Goal: Task Accomplishment & Management: Complete application form

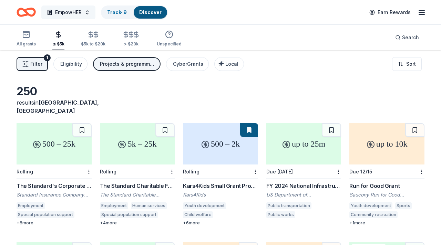
click at [88, 14] on button "EmpowHER" at bounding box center [68, 13] width 54 height 14
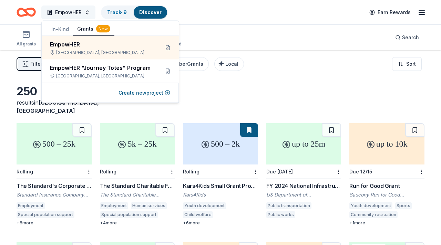
click at [88, 14] on button "EmpowHER" at bounding box center [68, 13] width 54 height 14
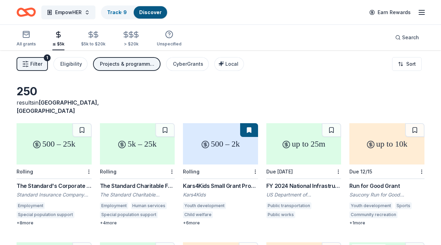
click at [31, 12] on icon "Home" at bounding box center [26, 12] width 19 height 16
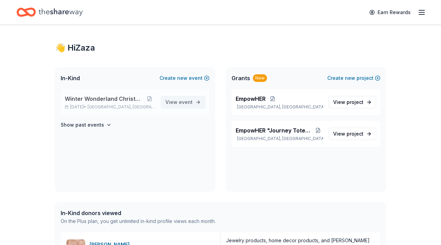
scroll to position [6, 0]
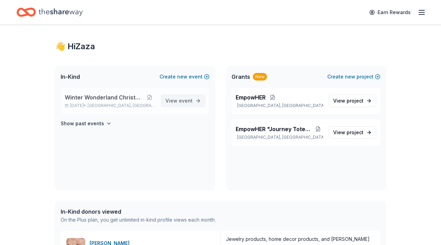
click at [178, 101] on span "View event" at bounding box center [179, 101] width 27 height 8
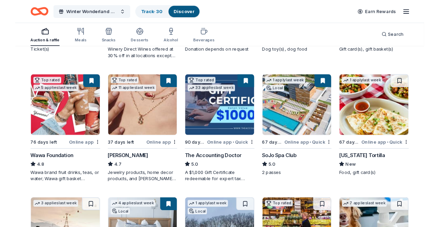
scroll to position [180, 0]
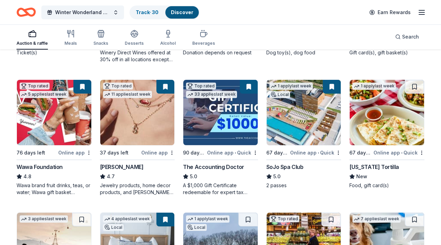
click at [309, 116] on img at bounding box center [304, 113] width 74 height 66
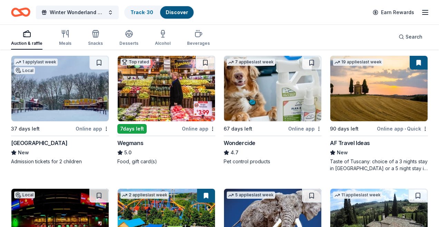
scroll to position [468, 0]
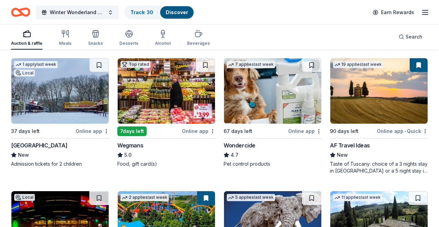
click at [360, 95] on img at bounding box center [378, 91] width 97 height 66
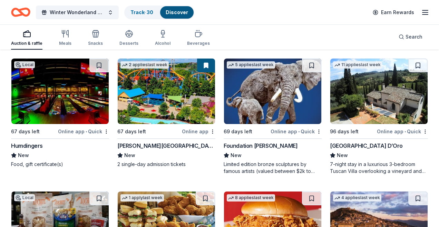
scroll to position [601, 0]
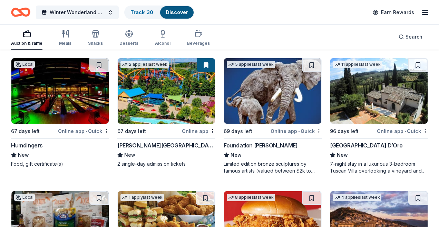
click at [362, 118] on img at bounding box center [378, 91] width 97 height 66
click at [183, 110] on img at bounding box center [166, 91] width 97 height 66
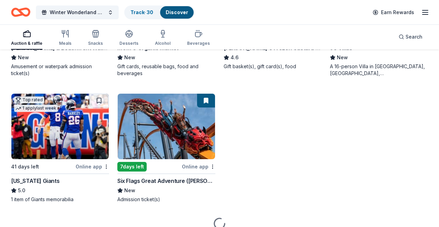
scroll to position [967, 0]
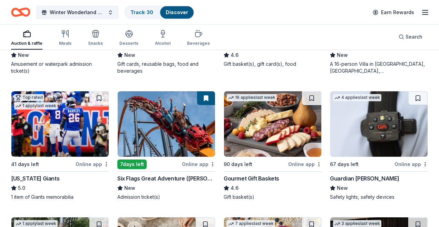
click at [186, 141] on img at bounding box center [166, 124] width 97 height 66
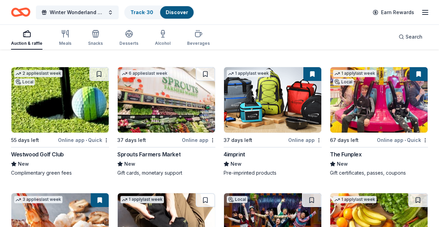
scroll to position [1756, 0]
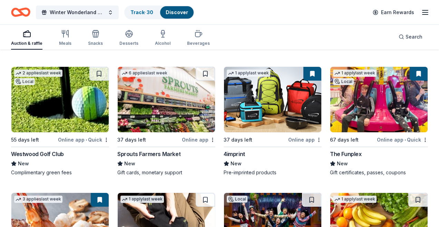
click at [365, 109] on img at bounding box center [378, 100] width 97 height 66
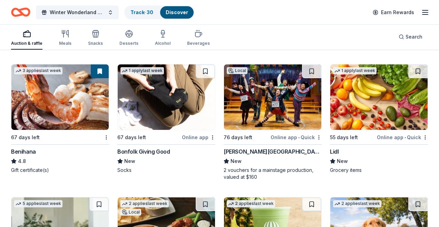
scroll to position [1879, 0]
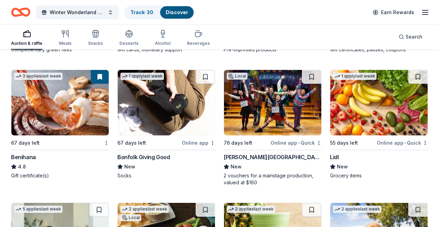
click at [72, 109] on img at bounding box center [59, 103] width 97 height 66
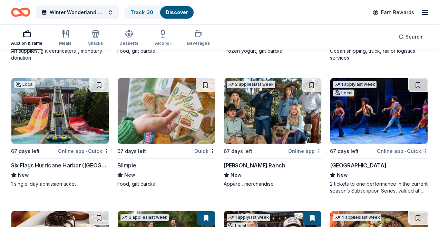
scroll to position [2534, 0]
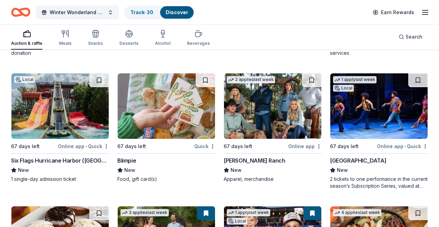
click at [65, 116] on img at bounding box center [59, 106] width 97 height 66
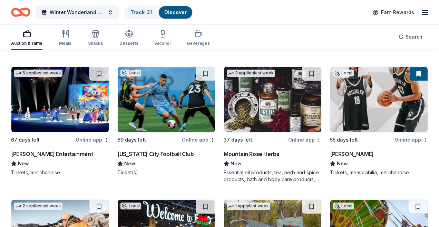
scroll to position [3569, 0]
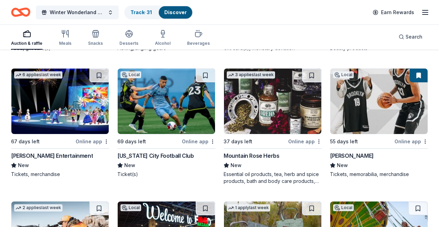
click at [372, 118] on img at bounding box center [378, 102] width 97 height 66
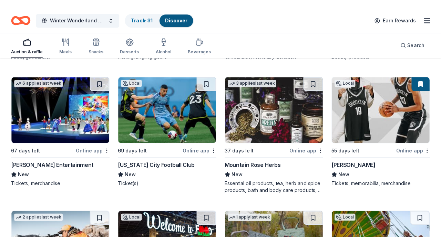
scroll to position [3073, 0]
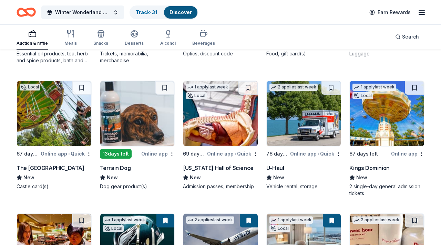
click at [295, 132] on img at bounding box center [304, 114] width 74 height 66
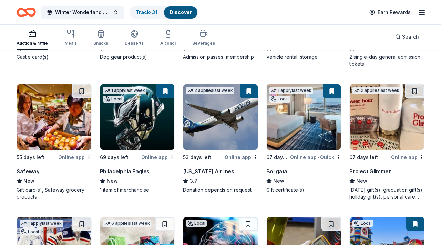
scroll to position [3203, 0]
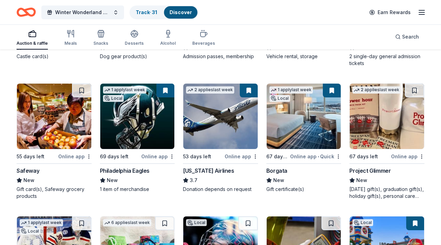
click at [215, 124] on img at bounding box center [220, 117] width 74 height 66
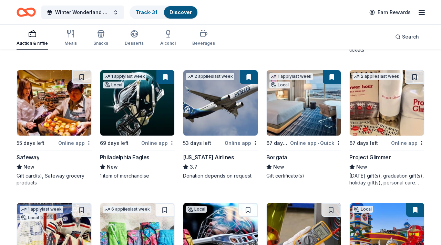
scroll to position [3218, 0]
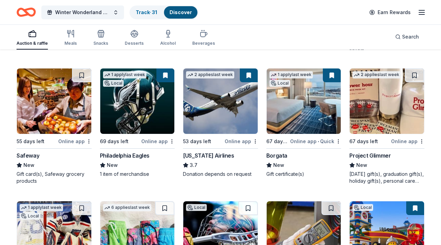
click at [301, 118] on img at bounding box center [304, 102] width 74 height 66
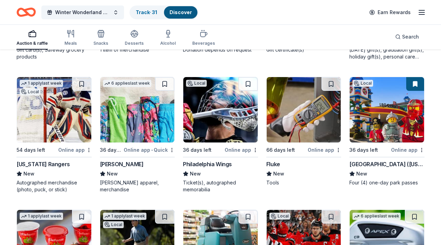
scroll to position [3344, 0]
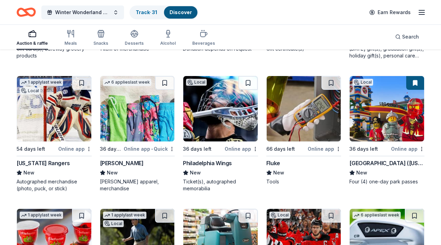
click at [379, 121] on img at bounding box center [387, 109] width 74 height 66
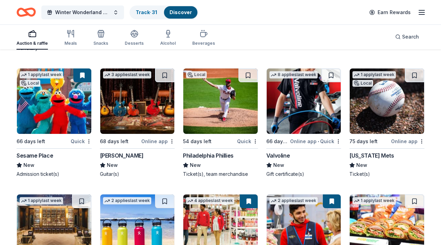
scroll to position [3618, 0]
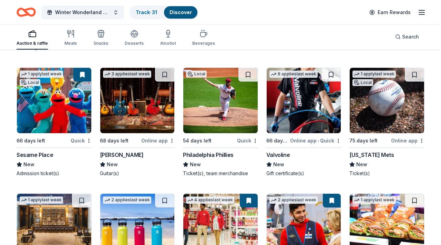
click at [63, 105] on img at bounding box center [54, 101] width 74 height 66
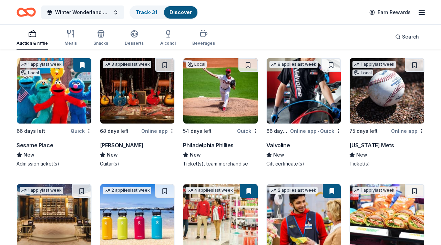
scroll to position [3630, 0]
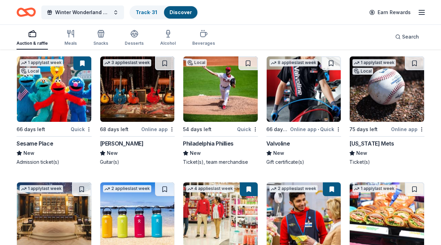
click at [377, 101] on img at bounding box center [387, 90] width 74 height 66
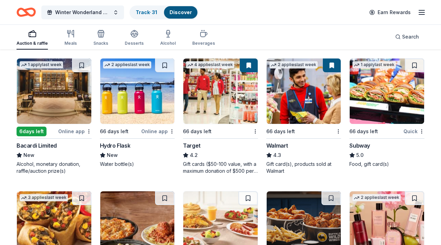
scroll to position [3757, 0]
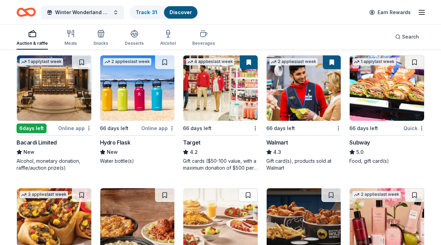
click at [224, 91] on img at bounding box center [220, 89] width 74 height 66
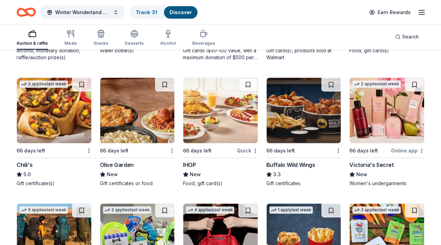
scroll to position [3870, 0]
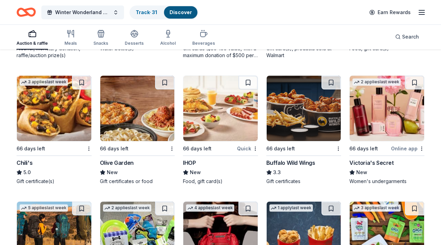
click at [374, 111] on img at bounding box center [387, 109] width 74 height 66
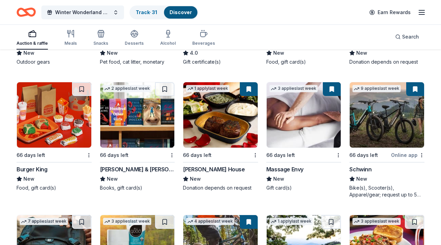
scroll to position [4117, 0]
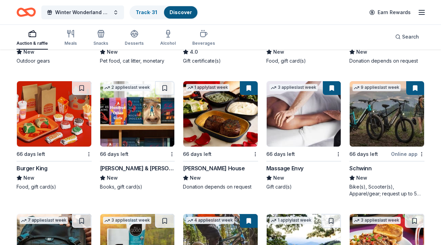
click at [304, 98] on img at bounding box center [304, 114] width 74 height 66
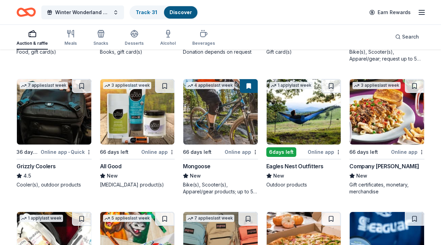
scroll to position [4252, 0]
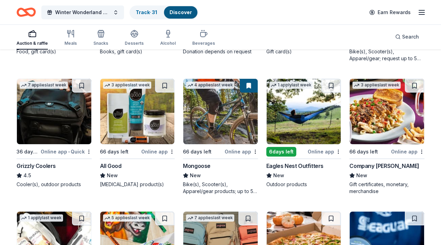
click at [220, 123] on img at bounding box center [220, 112] width 74 height 66
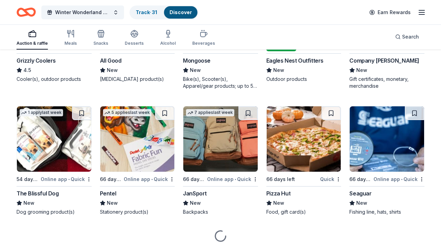
scroll to position [4360, 0]
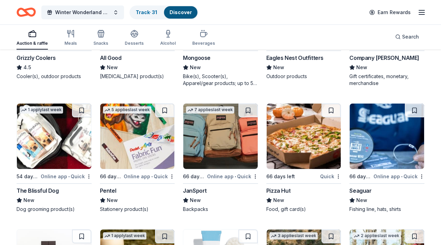
click at [225, 136] on img at bounding box center [220, 137] width 74 height 66
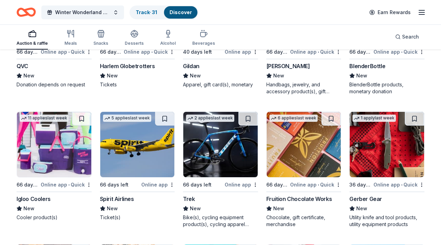
scroll to position [4746, 0]
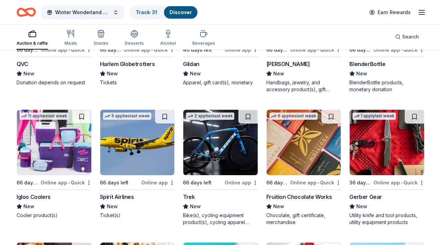
click at [202, 150] on img at bounding box center [220, 143] width 74 height 66
click at [151, 139] on img at bounding box center [137, 143] width 74 height 66
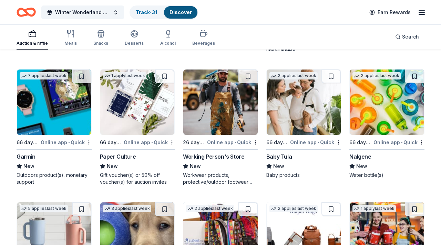
scroll to position [5045, 0]
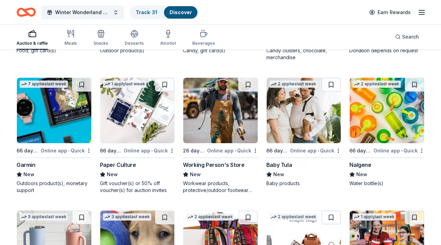
click at [297, 113] on img at bounding box center [304, 111] width 74 height 66
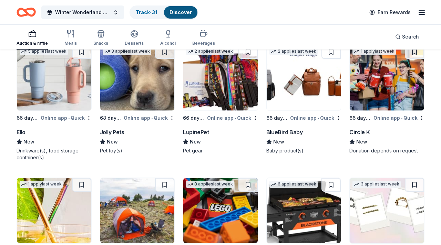
scroll to position [5210, 0]
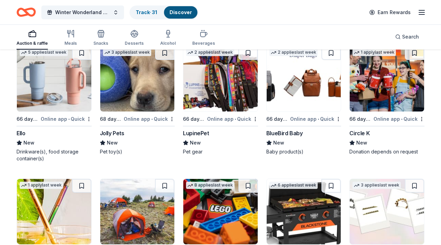
click at [295, 92] on img at bounding box center [304, 79] width 74 height 66
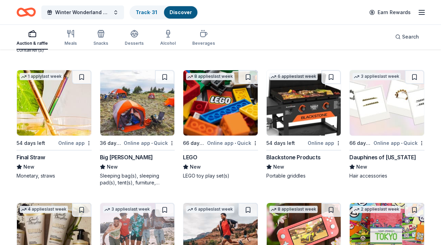
scroll to position [5316, 0]
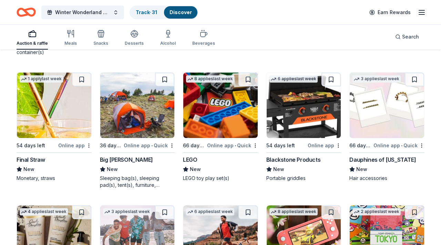
click at [221, 113] on img at bounding box center [220, 106] width 74 height 66
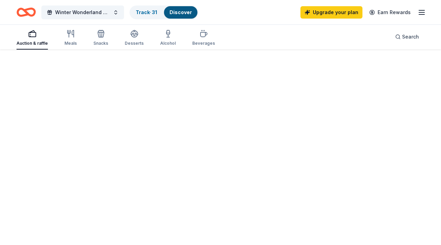
scroll to position [690, 0]
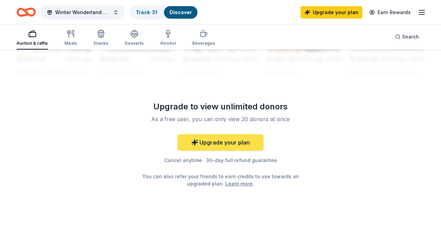
click at [213, 142] on link "Upgrade your plan" at bounding box center [221, 142] width 86 height 17
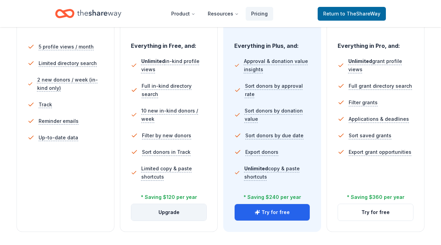
scroll to position [203, 0]
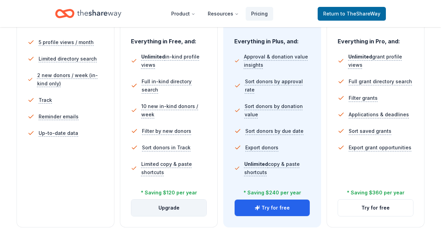
click at [173, 206] on button "Upgrade" at bounding box center [168, 208] width 75 height 17
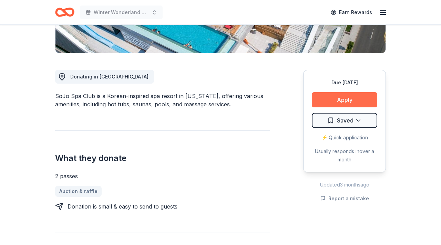
scroll to position [157, 0]
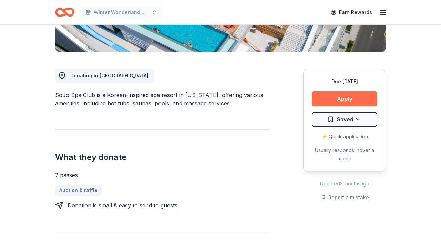
click at [345, 100] on button "Apply" at bounding box center [345, 98] width 66 height 15
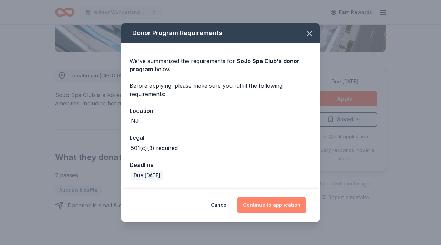
click at [271, 204] on button "Continue to application" at bounding box center [272, 205] width 69 height 17
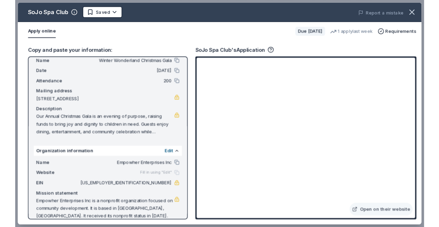
scroll to position [29, 0]
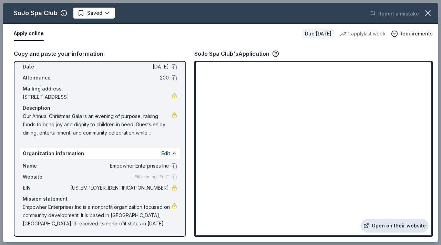
click at [385, 227] on link "Open on their website" at bounding box center [395, 226] width 68 height 14
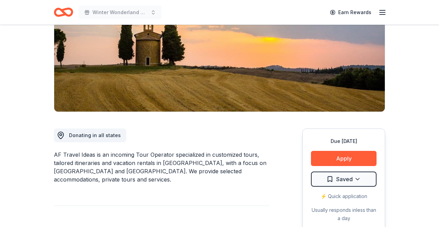
scroll to position [73, 0]
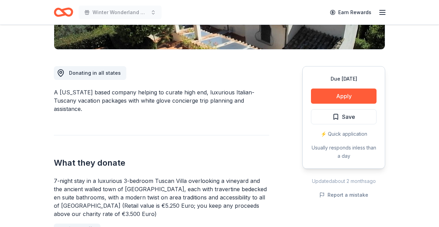
scroll to position [161, 0]
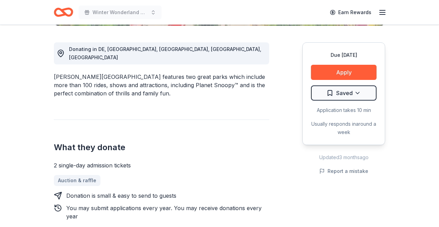
scroll to position [183, 0]
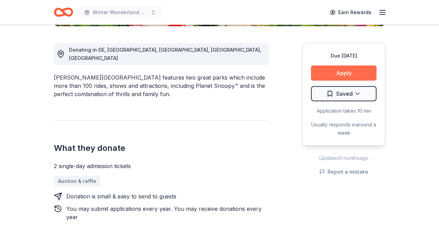
click at [333, 76] on button "Apply" at bounding box center [344, 73] width 66 height 15
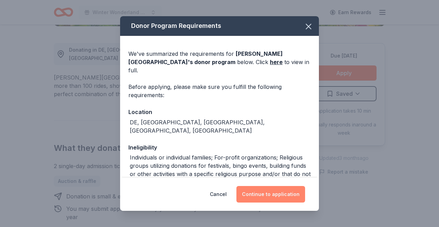
click at [257, 193] on button "Continue to application" at bounding box center [270, 194] width 69 height 17
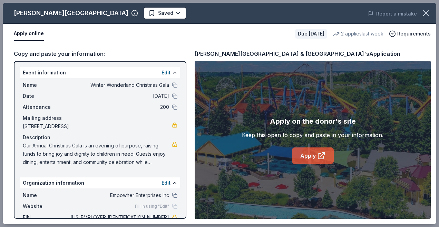
click at [304, 157] on link "Apply" at bounding box center [313, 156] width 42 height 17
click at [305, 159] on link "Apply" at bounding box center [313, 156] width 42 height 17
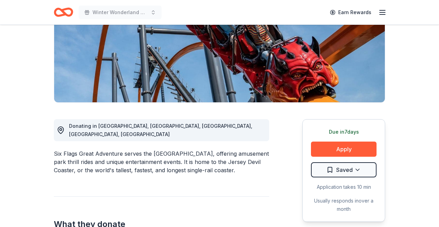
scroll to position [128, 0]
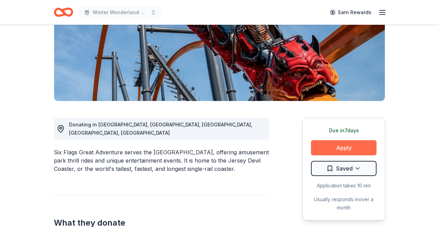
click at [341, 140] on button "Apply" at bounding box center [344, 147] width 66 height 15
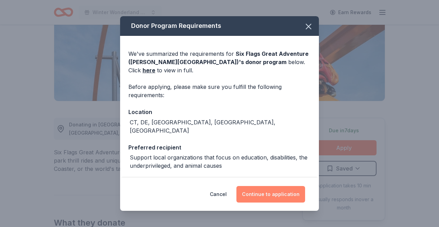
click at [271, 194] on button "Continue to application" at bounding box center [270, 194] width 69 height 17
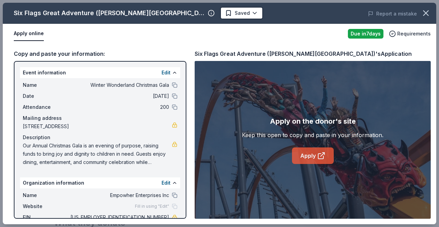
click at [309, 156] on link "Apply" at bounding box center [313, 156] width 42 height 17
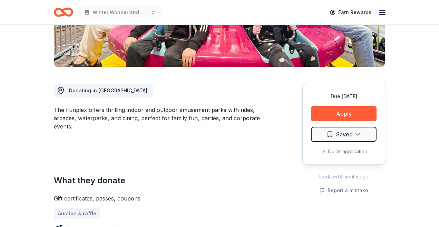
scroll to position [141, 0]
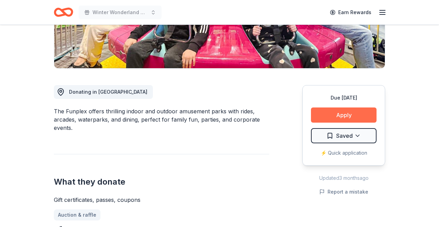
click at [337, 115] on button "Apply" at bounding box center [344, 115] width 66 height 15
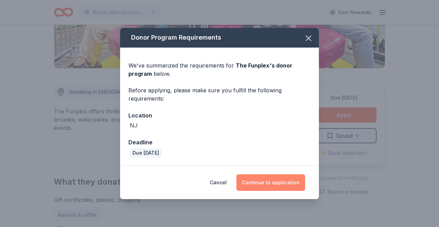
click at [263, 181] on button "Continue to application" at bounding box center [270, 182] width 69 height 17
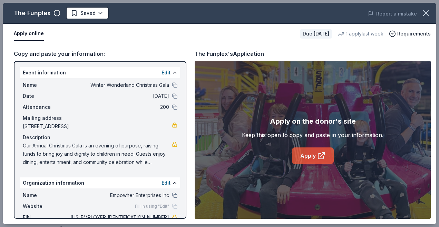
click at [311, 156] on link "Apply" at bounding box center [313, 156] width 42 height 17
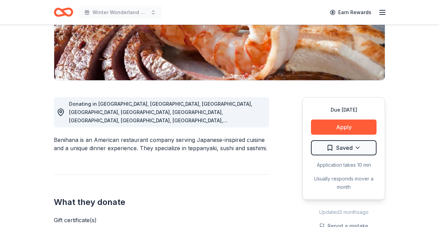
scroll to position [138, 0]
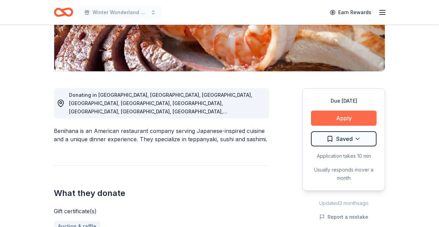
click at [329, 118] on button "Apply" at bounding box center [344, 118] width 66 height 15
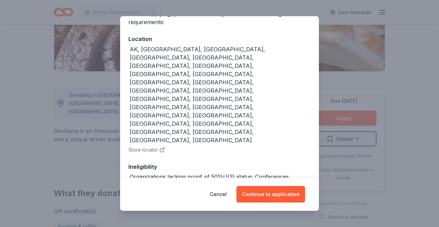
scroll to position [66, 0]
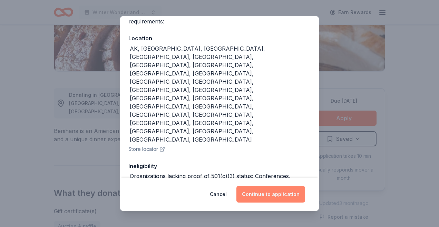
click at [275, 193] on button "Continue to application" at bounding box center [270, 194] width 69 height 17
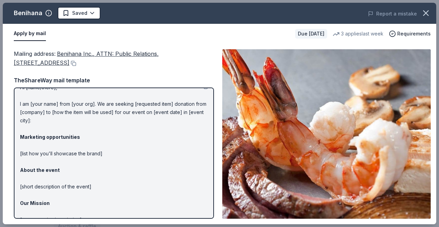
scroll to position [0, 0]
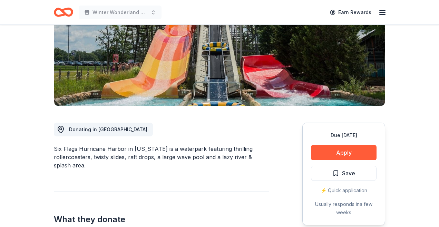
scroll to position [125, 0]
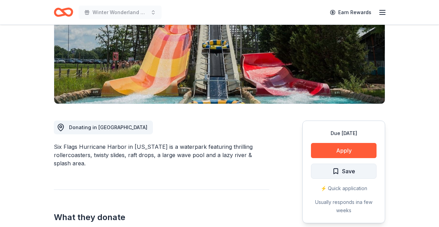
click at [337, 167] on span "Save" at bounding box center [343, 171] width 23 height 9
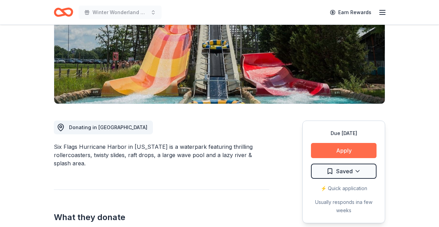
click at [341, 143] on button "Apply" at bounding box center [344, 150] width 66 height 15
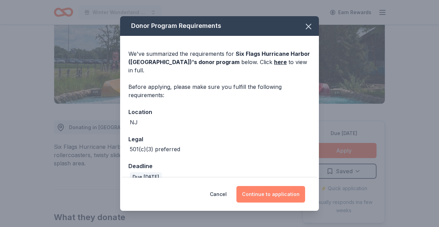
click at [265, 192] on button "Continue to application" at bounding box center [270, 194] width 69 height 17
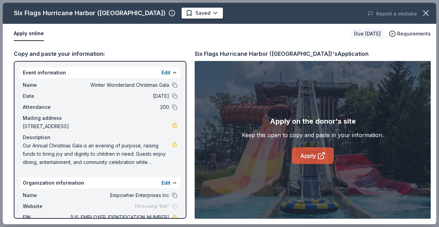
click at [307, 155] on link "Apply" at bounding box center [313, 156] width 42 height 17
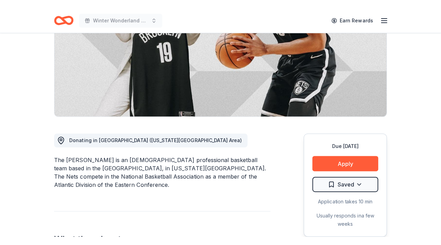
scroll to position [110, 0]
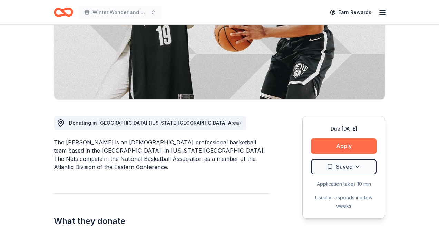
click at [330, 147] on button "Apply" at bounding box center [344, 146] width 66 height 15
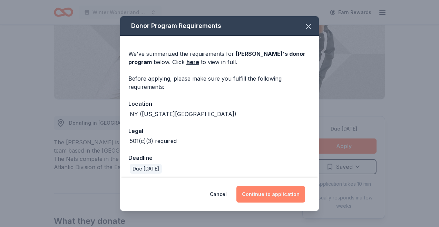
click at [265, 193] on button "Continue to application" at bounding box center [270, 194] width 69 height 17
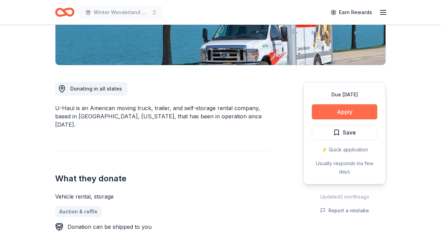
scroll to position [144, 0]
click at [349, 111] on button "Apply" at bounding box center [345, 112] width 66 height 15
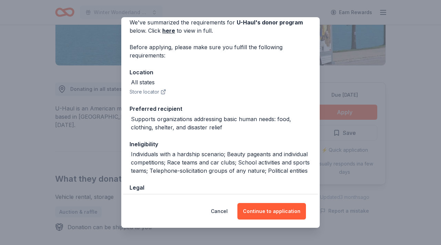
scroll to position [31, 0]
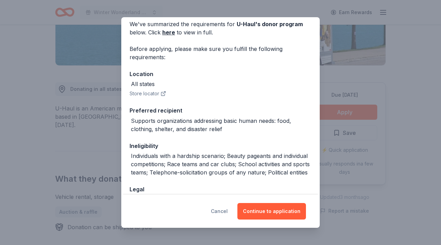
click at [222, 210] on button "Cancel" at bounding box center [219, 211] width 17 height 17
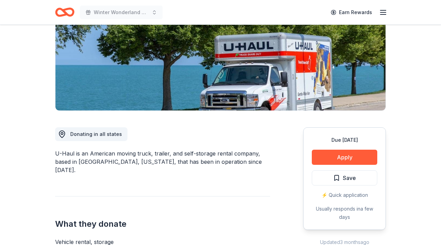
scroll to position [79, 0]
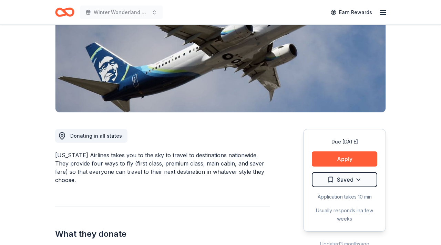
scroll to position [97, 0]
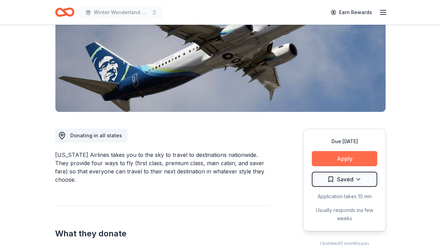
click at [321, 161] on button "Apply" at bounding box center [345, 158] width 66 height 15
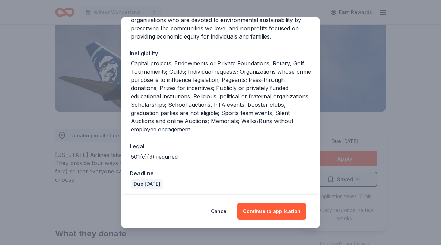
scroll to position [158, 0]
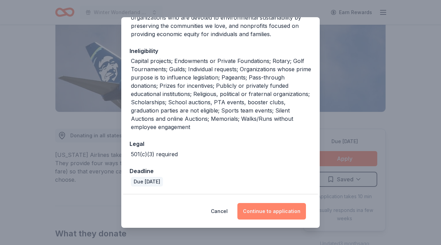
click at [269, 212] on button "Continue to application" at bounding box center [272, 211] width 69 height 17
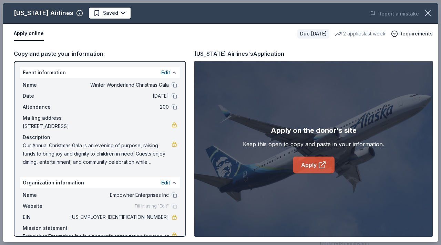
click at [311, 169] on link "Apply" at bounding box center [314, 165] width 42 height 17
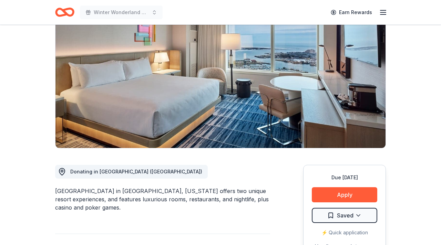
scroll to position [62, 0]
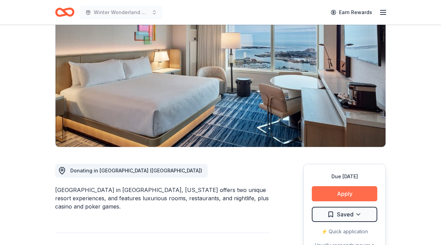
click at [349, 191] on button "Apply" at bounding box center [345, 194] width 66 height 15
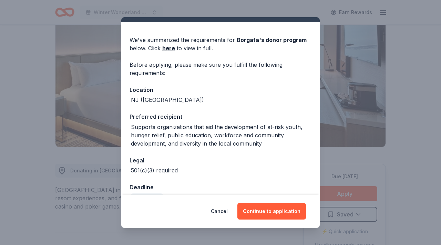
scroll to position [31, 0]
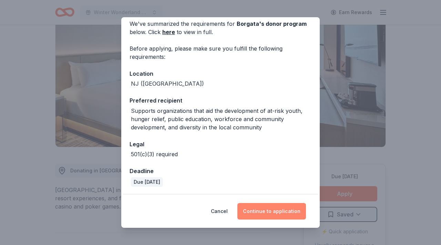
click at [267, 212] on button "Continue to application" at bounding box center [272, 211] width 69 height 17
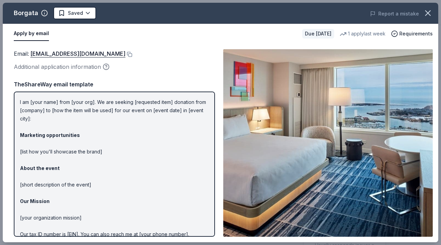
scroll to position [0, 0]
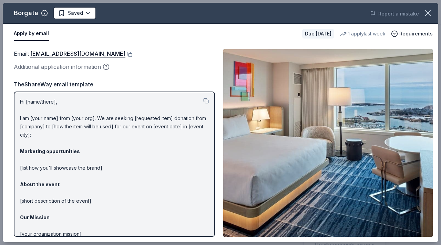
drag, startPoint x: 20, startPoint y: 101, endPoint x: 36, endPoint y: 105, distance: 16.9
click at [36, 105] on div "Hi [name/there], I am [your name] from [your org]. We are seeking [requested it…" at bounding box center [114, 165] width 201 height 146
click at [205, 102] on button at bounding box center [206, 101] width 6 height 6
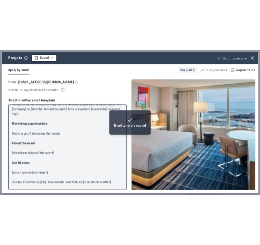
scroll to position [49, 0]
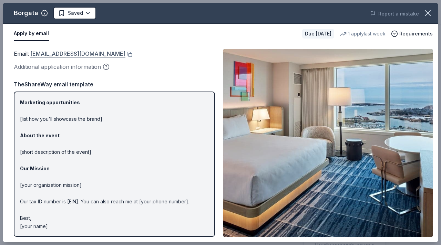
click at [75, 54] on link "[EMAIL_ADDRESS][DOMAIN_NAME]" at bounding box center [77, 53] width 95 height 9
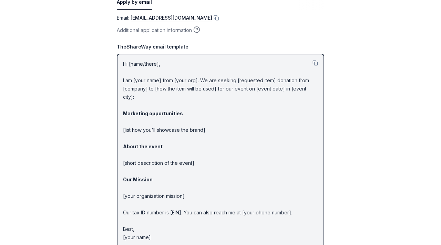
scroll to position [0, 0]
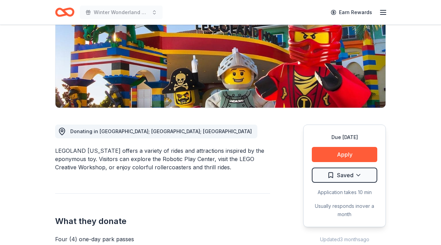
scroll to position [102, 0]
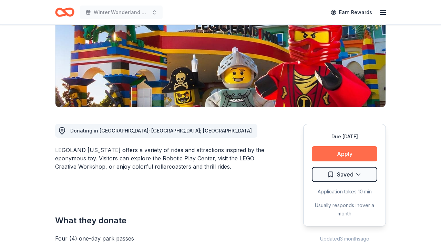
click at [347, 151] on button "Apply" at bounding box center [345, 154] width 66 height 15
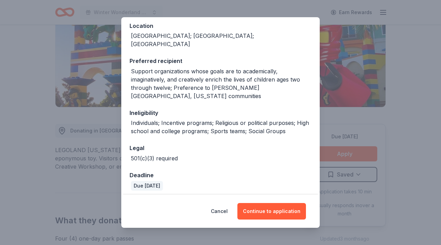
scroll to position [93, 0]
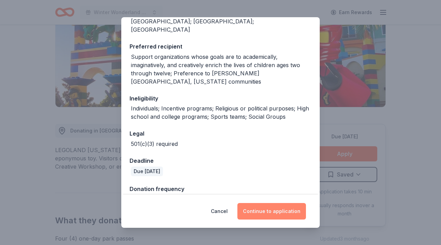
click at [270, 212] on button "Continue to application" at bounding box center [272, 211] width 69 height 17
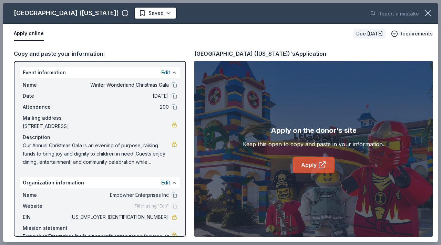
click at [306, 167] on link "Apply" at bounding box center [314, 165] width 42 height 17
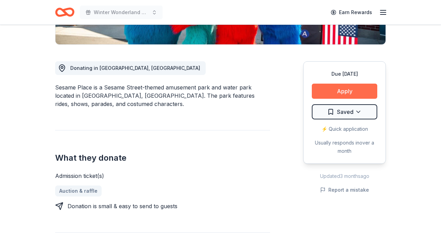
scroll to position [159, 0]
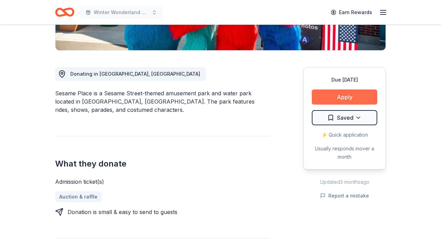
click at [345, 98] on button "Apply" at bounding box center [345, 97] width 66 height 15
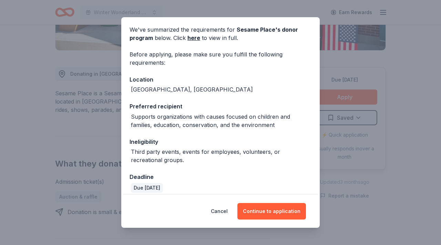
scroll to position [31, 0]
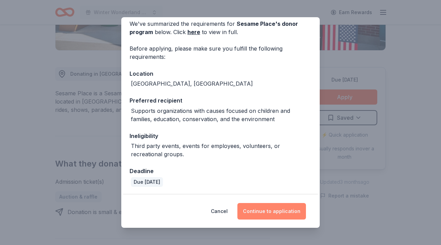
click at [269, 214] on button "Continue to application" at bounding box center [272, 211] width 69 height 17
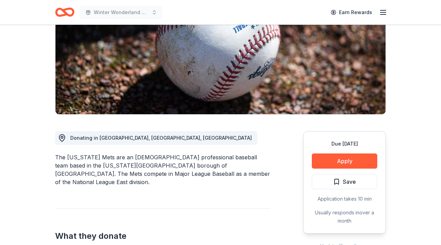
scroll to position [95, 0]
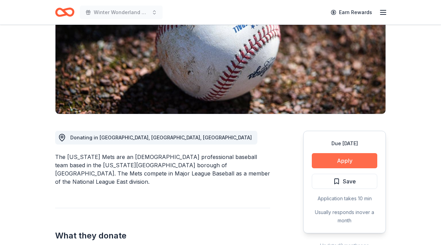
click at [343, 162] on button "Apply" at bounding box center [345, 160] width 66 height 15
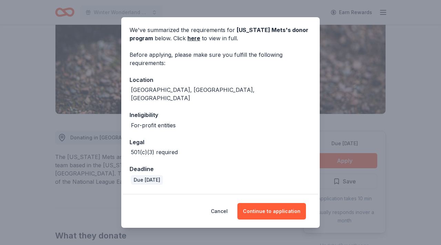
scroll to position [42, 0]
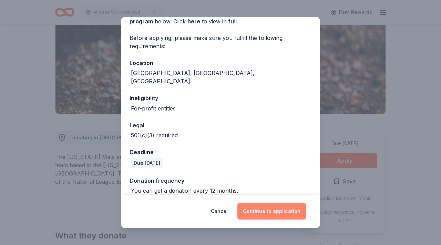
click at [267, 214] on button "Continue to application" at bounding box center [272, 211] width 69 height 17
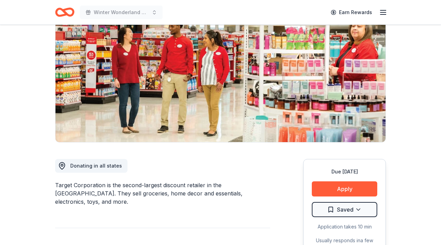
scroll to position [79, 0]
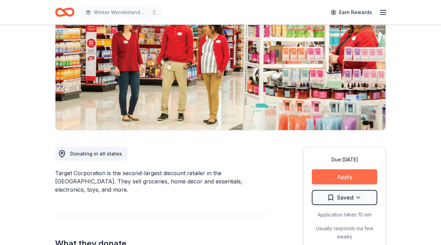
click at [335, 176] on button "Apply" at bounding box center [345, 177] width 66 height 15
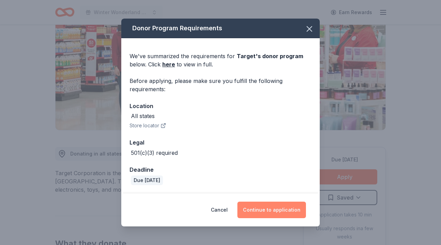
click at [276, 208] on button "Continue to application" at bounding box center [272, 210] width 69 height 17
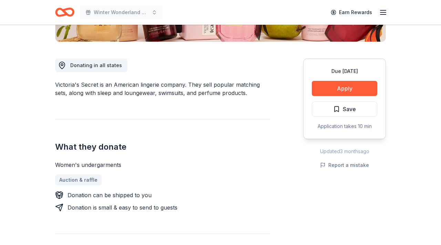
scroll to position [168, 0]
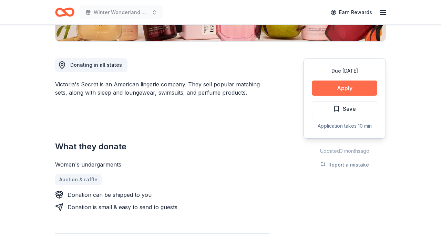
click at [340, 89] on button "Apply" at bounding box center [345, 88] width 66 height 15
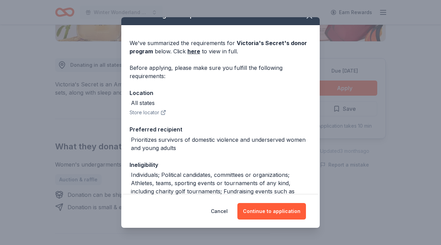
scroll to position [12, 0]
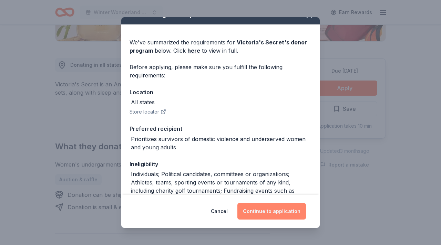
click at [280, 211] on button "Continue to application" at bounding box center [272, 211] width 69 height 17
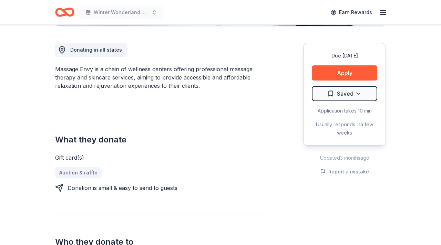
scroll to position [174, 0]
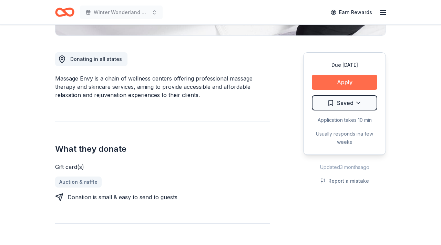
click at [334, 77] on button "Apply" at bounding box center [345, 82] width 66 height 15
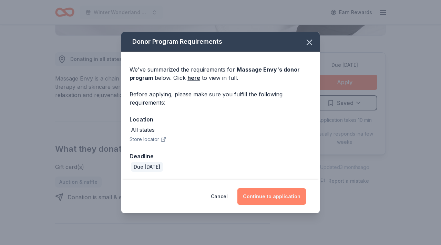
click at [267, 195] on button "Continue to application" at bounding box center [272, 197] width 69 height 17
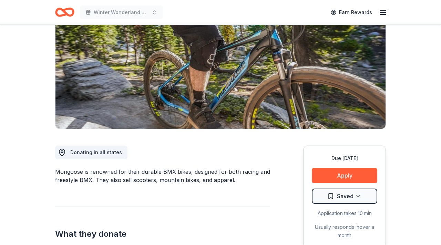
scroll to position [86, 0]
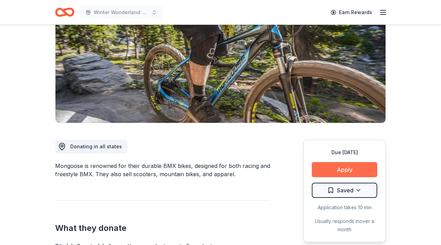
click at [325, 170] on button "Apply" at bounding box center [345, 169] width 66 height 15
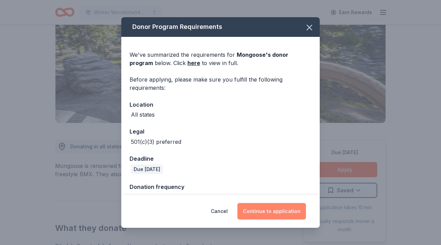
click at [290, 213] on button "Continue to application" at bounding box center [272, 211] width 69 height 17
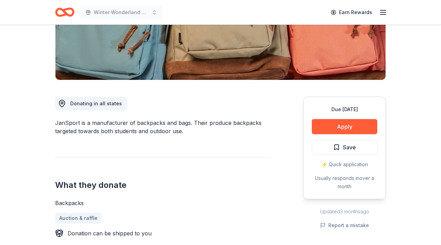
scroll to position [97, 0]
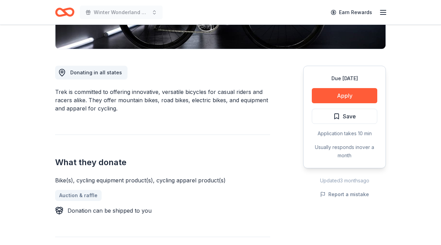
scroll to position [162, 0]
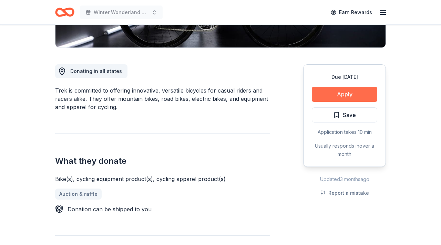
click at [341, 96] on button "Apply" at bounding box center [345, 94] width 66 height 15
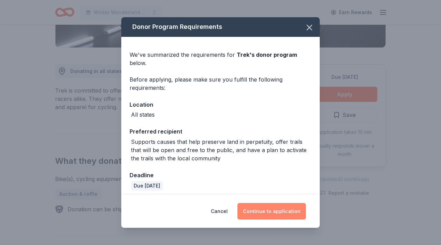
click at [265, 209] on button "Continue to application" at bounding box center [272, 211] width 69 height 17
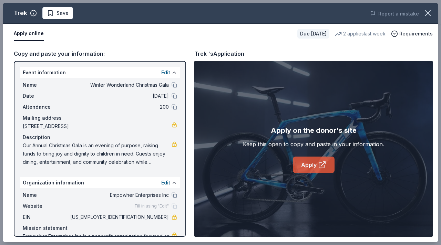
click at [308, 165] on link "Apply" at bounding box center [314, 165] width 42 height 17
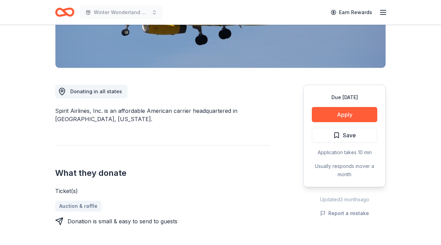
scroll to position [142, 0]
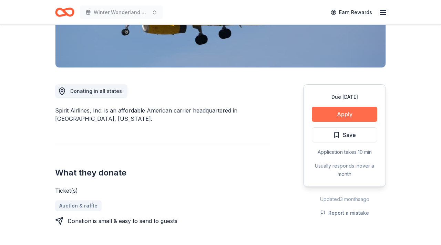
click at [342, 114] on button "Apply" at bounding box center [345, 114] width 66 height 15
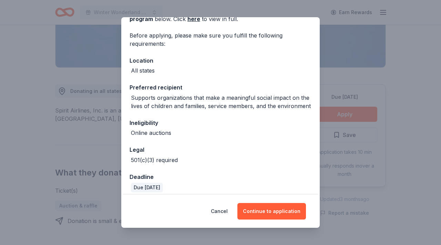
scroll to position [50, 0]
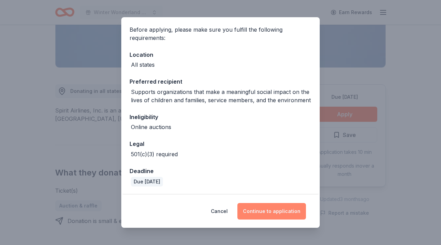
click at [267, 213] on button "Continue to application" at bounding box center [272, 211] width 69 height 17
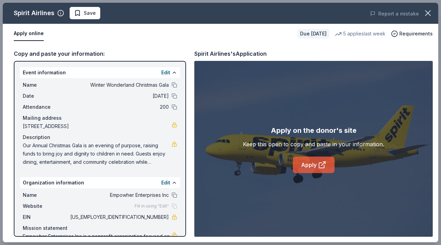
click at [311, 167] on link "Apply" at bounding box center [314, 165] width 42 height 17
click at [311, 166] on link "Apply" at bounding box center [314, 165] width 42 height 17
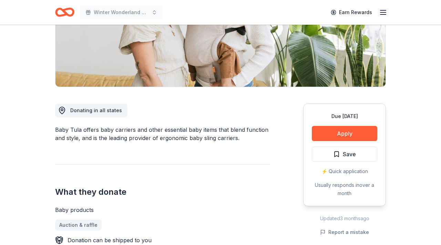
scroll to position [126, 0]
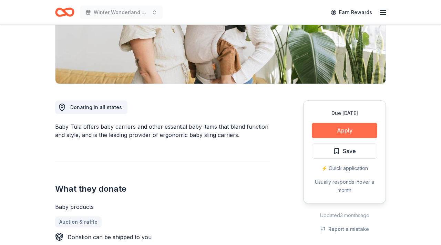
click at [334, 128] on button "Apply" at bounding box center [345, 130] width 66 height 15
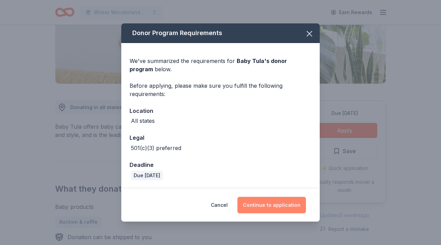
click at [263, 202] on button "Continue to application" at bounding box center [272, 205] width 69 height 17
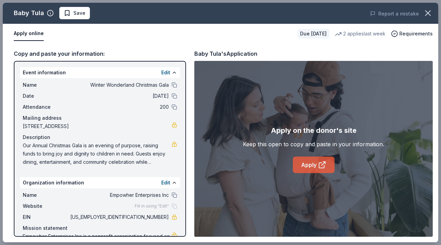
click at [308, 167] on link "Apply" at bounding box center [314, 165] width 42 height 17
click at [310, 163] on link "Apply" at bounding box center [314, 165] width 42 height 17
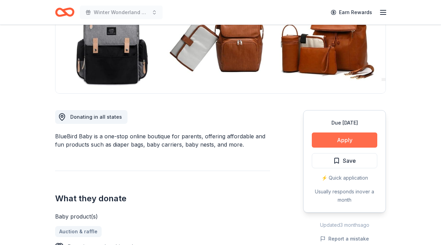
scroll to position [118, 0]
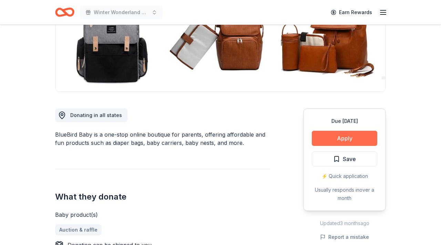
click at [327, 142] on button "Apply" at bounding box center [345, 138] width 66 height 15
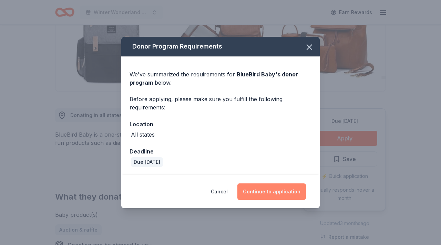
click at [268, 191] on button "Continue to application" at bounding box center [272, 192] width 69 height 17
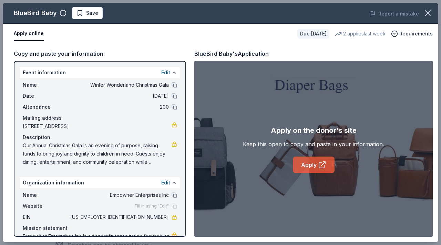
click at [309, 166] on link "Apply" at bounding box center [314, 165] width 42 height 17
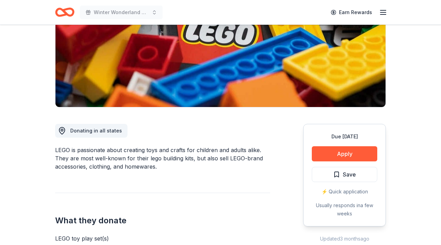
scroll to position [104, 0]
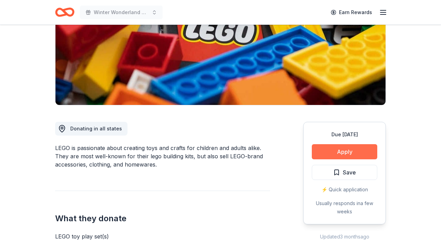
click at [323, 149] on button "Apply" at bounding box center [345, 151] width 66 height 15
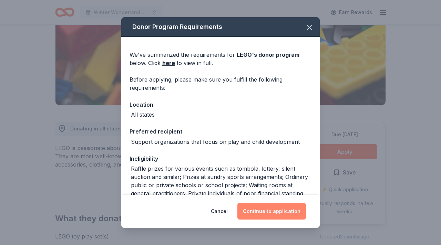
click at [266, 210] on button "Continue to application" at bounding box center [272, 211] width 69 height 17
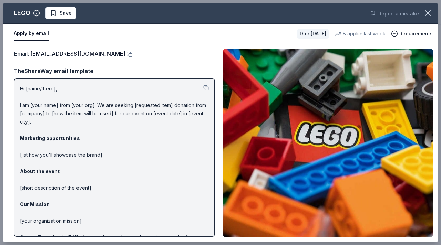
click at [30, 109] on div "Hi [name/there], I am [your name] from [your org]. We are seeking [requested it…" at bounding box center [114, 158] width 201 height 159
click at [19, 104] on div "Hi [name/there], I am [your name] from [your org]. We are seeking [requested it…" at bounding box center [114, 158] width 201 height 159
drag, startPoint x: 20, startPoint y: 104, endPoint x: 33, endPoint y: 108, distance: 13.6
click at [33, 108] on p "Hi [name/there], I am [your name] from [your org]. We are seeking [requested it…" at bounding box center [114, 176] width 189 height 182
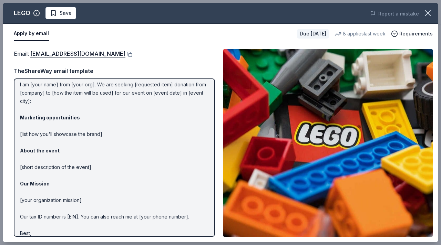
scroll to position [0, 0]
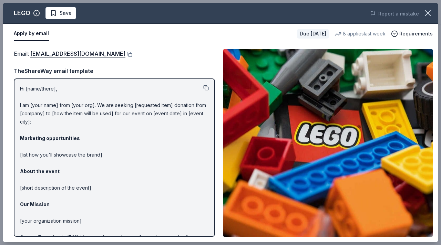
click at [207, 86] on button at bounding box center [206, 88] width 6 height 6
click at [68, 56] on link "charity@lego.com" at bounding box center [77, 53] width 95 height 9
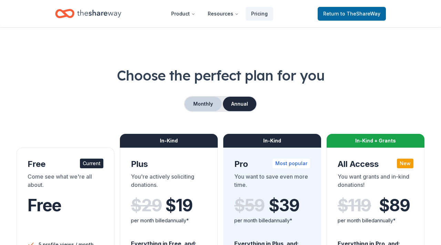
click at [208, 106] on button "Monthly" at bounding box center [203, 104] width 37 height 14
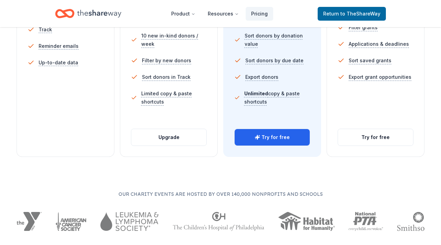
scroll to position [274, 0]
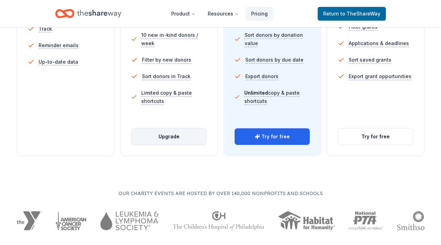
click at [176, 139] on button "Upgrade" at bounding box center [168, 137] width 75 height 17
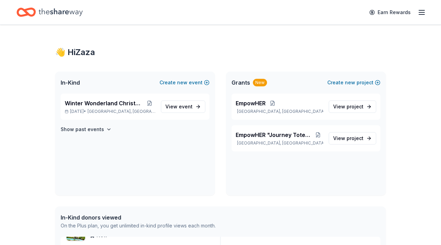
click at [61, 12] on icon "Home" at bounding box center [61, 12] width 44 height 8
click at [32, 12] on icon "Home" at bounding box center [26, 12] width 19 height 16
click at [52, 12] on icon "Home" at bounding box center [61, 12] width 44 height 8
click at [101, 105] on span "Winter Wonderland Christmas Gala" at bounding box center [104, 103] width 79 height 8
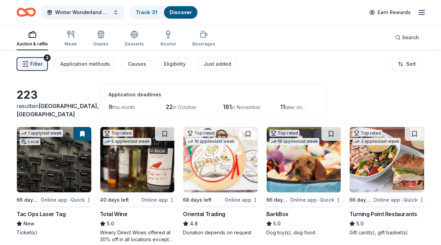
click at [31, 36] on icon "button" at bounding box center [32, 34] width 8 height 8
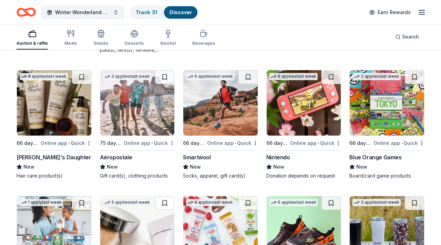
scroll to position [5452, 0]
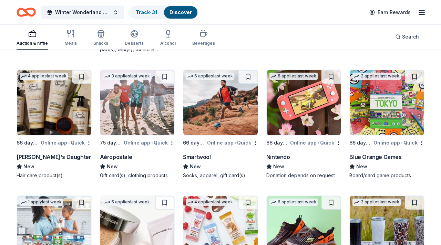
click at [303, 98] on img at bounding box center [304, 103] width 74 height 66
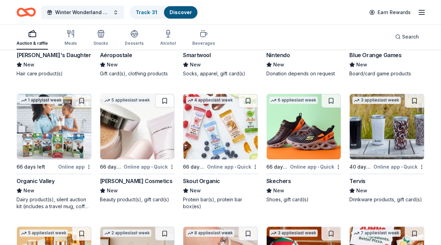
scroll to position [5542, 0]
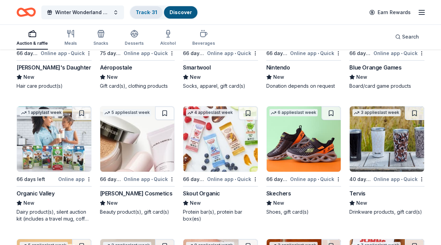
click at [151, 13] on link "Track · 31" at bounding box center [146, 12] width 21 height 6
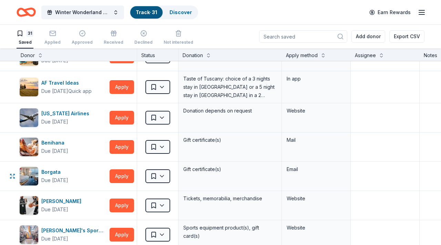
scroll to position [25, 0]
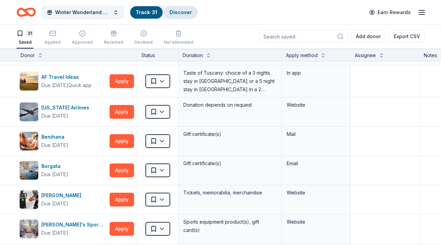
click at [180, 8] on div "Discover" at bounding box center [180, 12] width 33 height 12
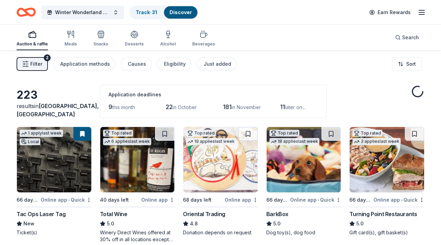
click at [38, 65] on span "Filter" at bounding box center [36, 64] width 12 height 8
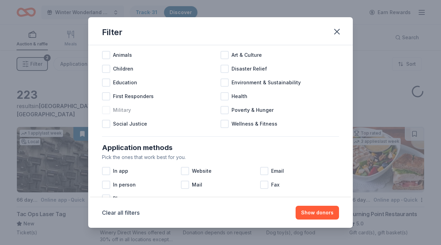
scroll to position [66, 0]
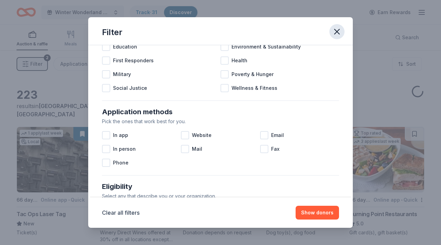
click at [336, 33] on icon "button" at bounding box center [337, 32] width 10 height 10
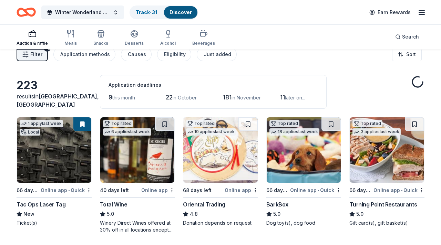
scroll to position [0, 0]
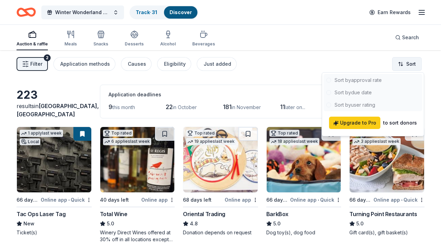
click at [405, 64] on html "Winter Wonderland Christmas Gala Track · 31 Discover Earn Rewards Auction & raf…" at bounding box center [220, 122] width 441 height 245
click at [27, 11] on html "Winter Wonderland Christmas Gala Track · 31 Discover Earn Rewards Auction & raf…" at bounding box center [220, 122] width 441 height 245
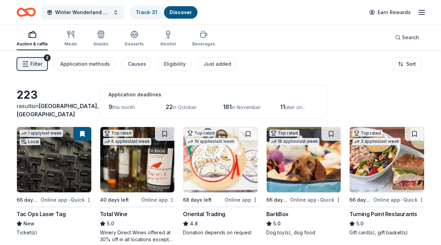
click at [27, 11] on icon "Home" at bounding box center [26, 12] width 19 height 16
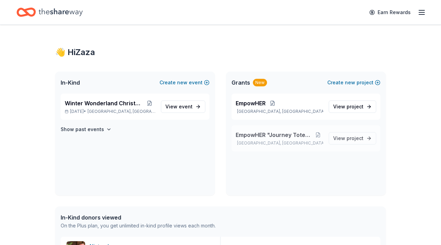
click at [295, 133] on span "EmpowHER "Journey Totes" Program" at bounding box center [274, 135] width 77 height 8
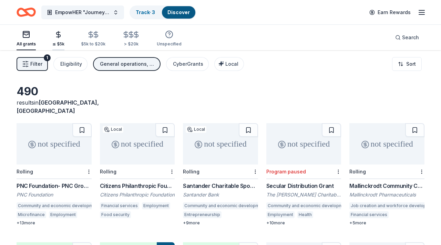
click at [58, 36] on icon "button" at bounding box center [58, 35] width 8 height 8
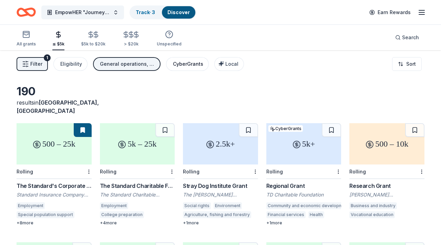
click at [188, 63] on div "CyberGrants" at bounding box center [188, 64] width 30 height 8
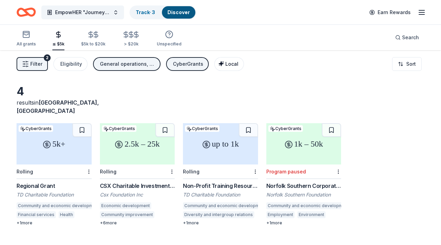
click at [225, 65] on span "Local" at bounding box center [231, 64] width 13 height 6
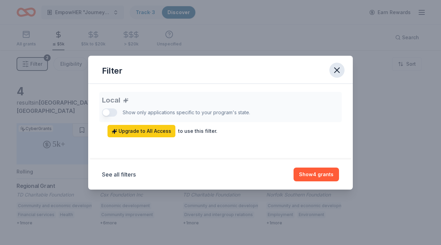
click at [337, 70] on icon "button" at bounding box center [337, 70] width 5 height 5
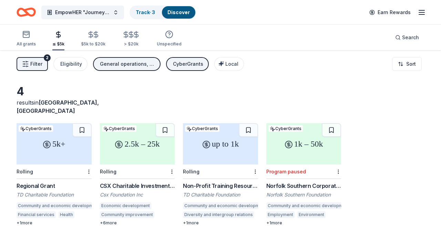
click at [192, 61] on div "CyberGrants" at bounding box center [188, 64] width 30 height 8
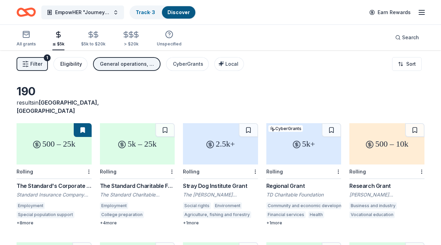
click at [74, 62] on div "Eligibility" at bounding box center [71, 64] width 22 height 8
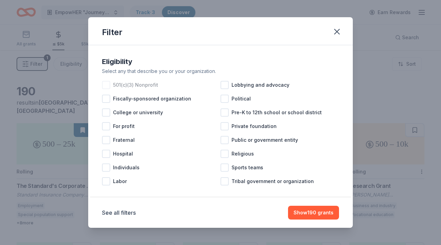
click at [108, 85] on div at bounding box center [106, 85] width 8 height 8
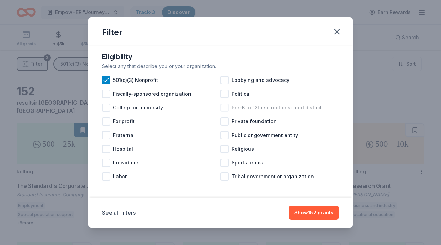
scroll to position [7, 0]
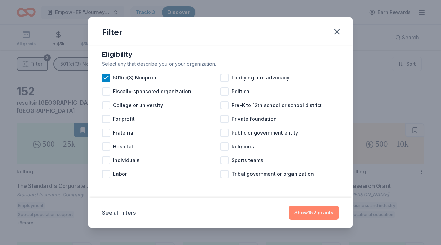
click at [306, 214] on button "Show 152 grants" at bounding box center [314, 213] width 50 height 14
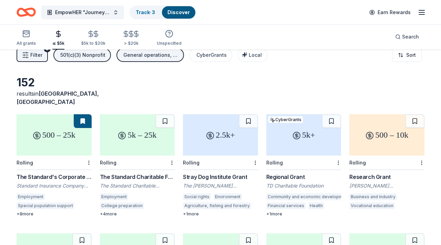
scroll to position [0, 0]
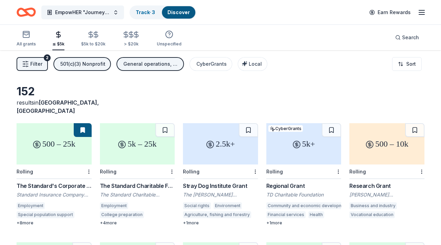
click at [40, 66] on span "Filter" at bounding box center [36, 64] width 12 height 8
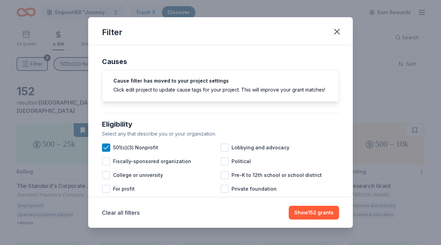
click at [158, 116] on div "Eligibility Select any that describe you or your organization. 501(c)(3) Nonpro…" at bounding box center [220, 185] width 237 height 144
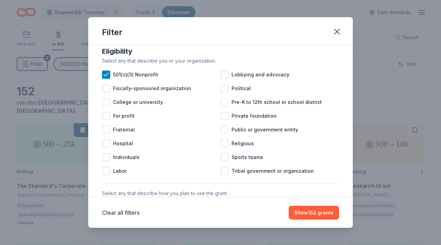
scroll to position [68, 0]
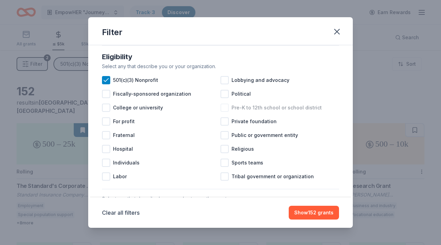
click at [226, 111] on div at bounding box center [225, 108] width 8 height 8
click at [308, 217] on button "Show 146 grants" at bounding box center [313, 213] width 51 height 14
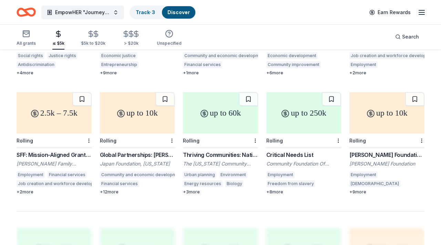
scroll to position [385, 0]
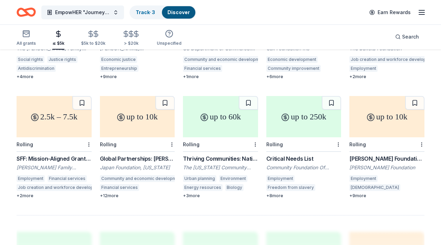
click at [358, 193] on div "+ 9 more" at bounding box center [387, 196] width 75 height 6
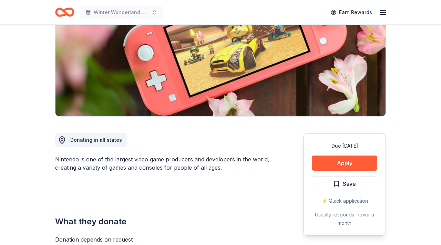
scroll to position [116, 0]
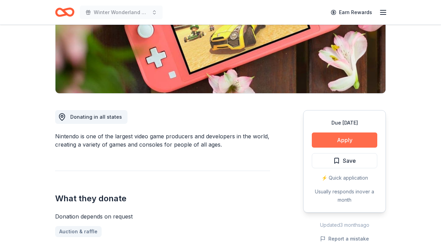
click at [327, 137] on button "Apply" at bounding box center [345, 140] width 66 height 15
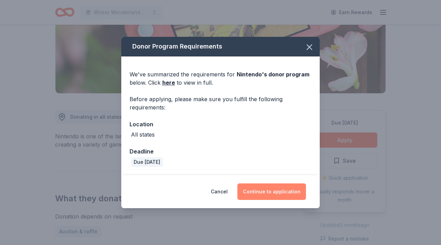
click at [264, 192] on button "Continue to application" at bounding box center [272, 192] width 69 height 17
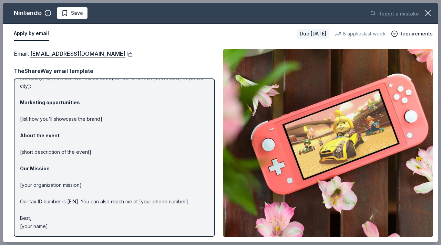
scroll to position [0, 0]
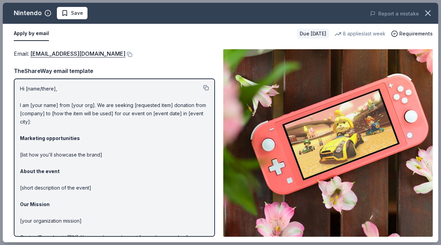
click at [207, 88] on button at bounding box center [206, 88] width 6 height 6
click at [122, 54] on link "charitablecontributionrequest@noa.nintendo.com" at bounding box center [77, 53] width 95 height 9
